Goal: Find specific page/section: Find specific page/section

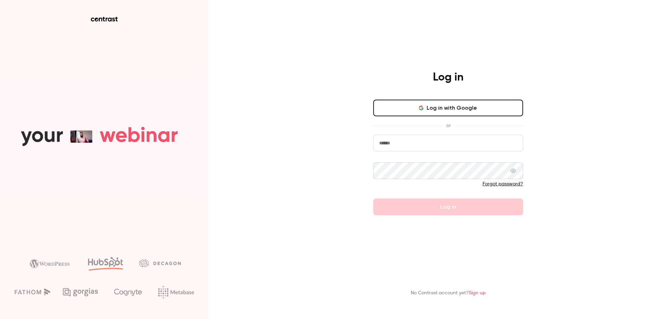
type input "**********"
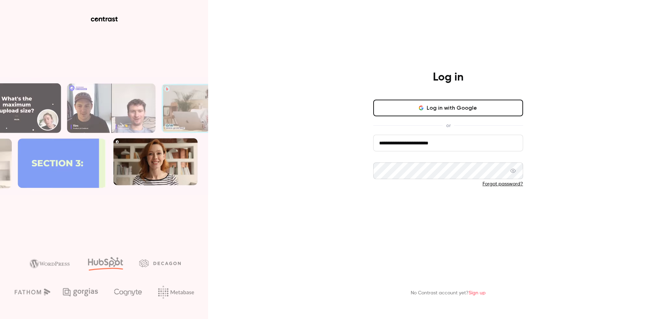
click at [385, 206] on button "Log in" at bounding box center [448, 206] width 150 height 17
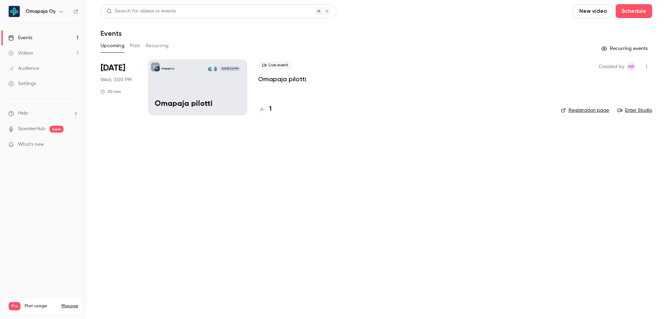
click at [267, 109] on div "1" at bounding box center [265, 108] width 14 height 9
